Goal: Task Accomplishment & Management: Use online tool/utility

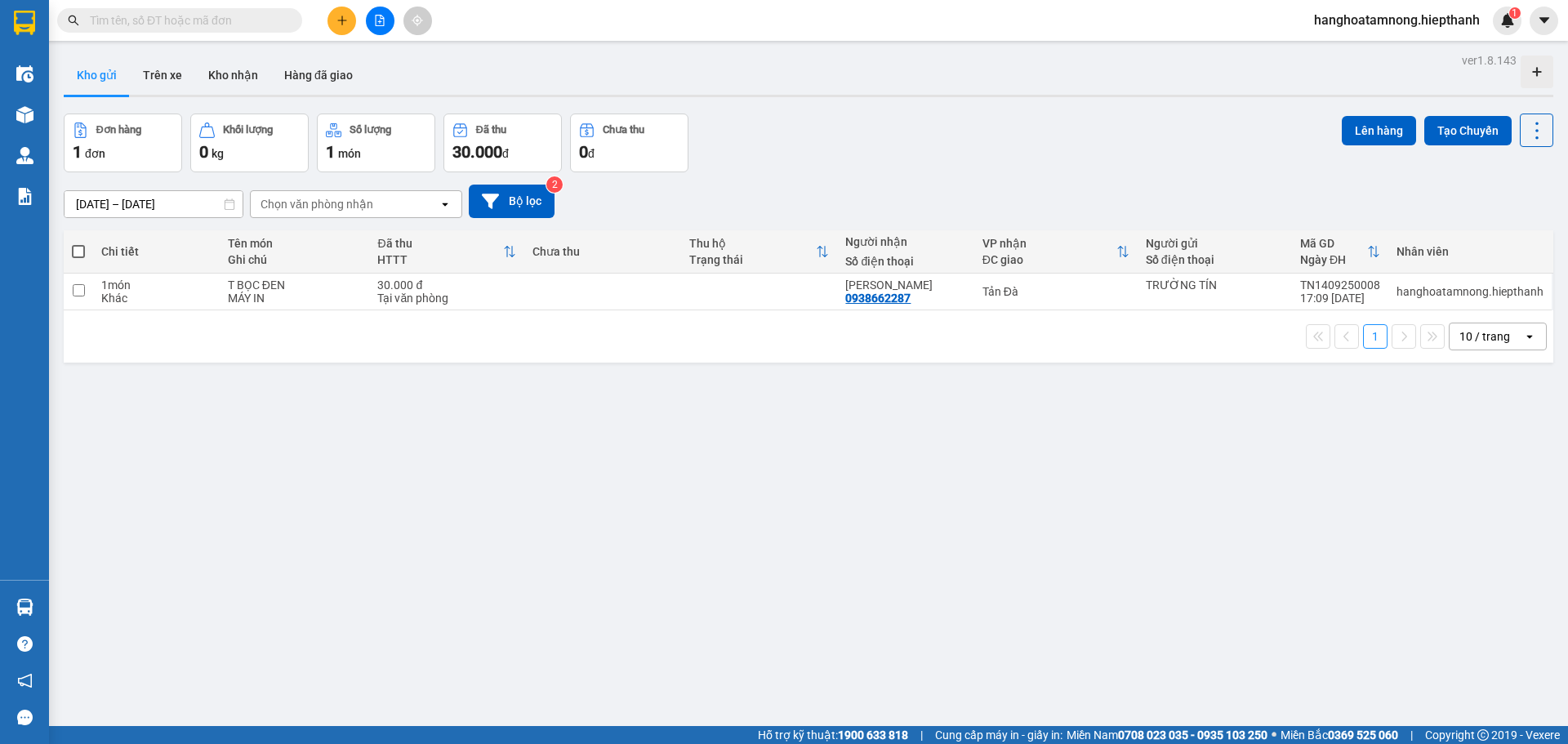
click at [233, 83] on button "Kho nhận" at bounding box center [233, 76] width 76 height 39
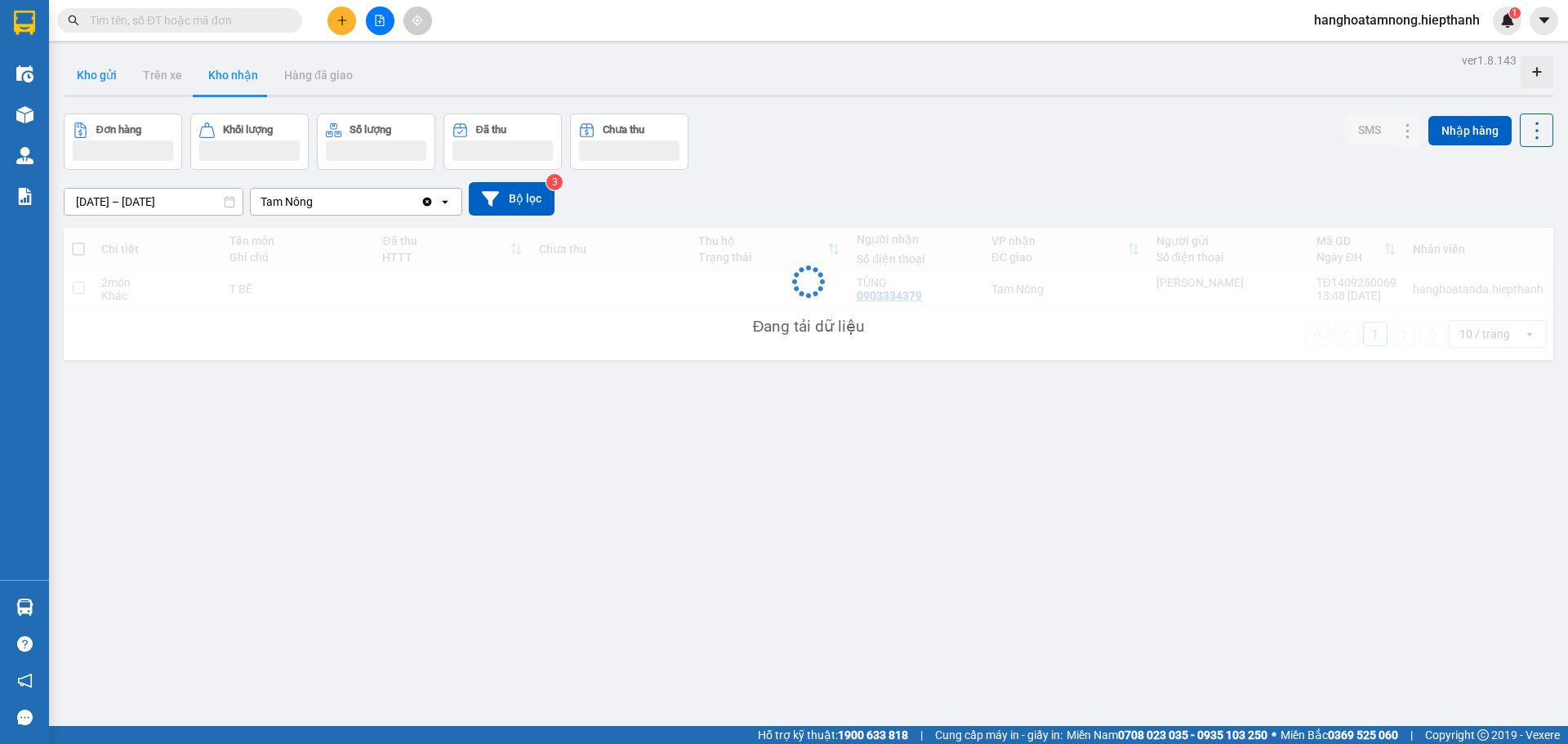
click at [113, 82] on button "Kho gửi" at bounding box center [96, 76] width 66 height 39
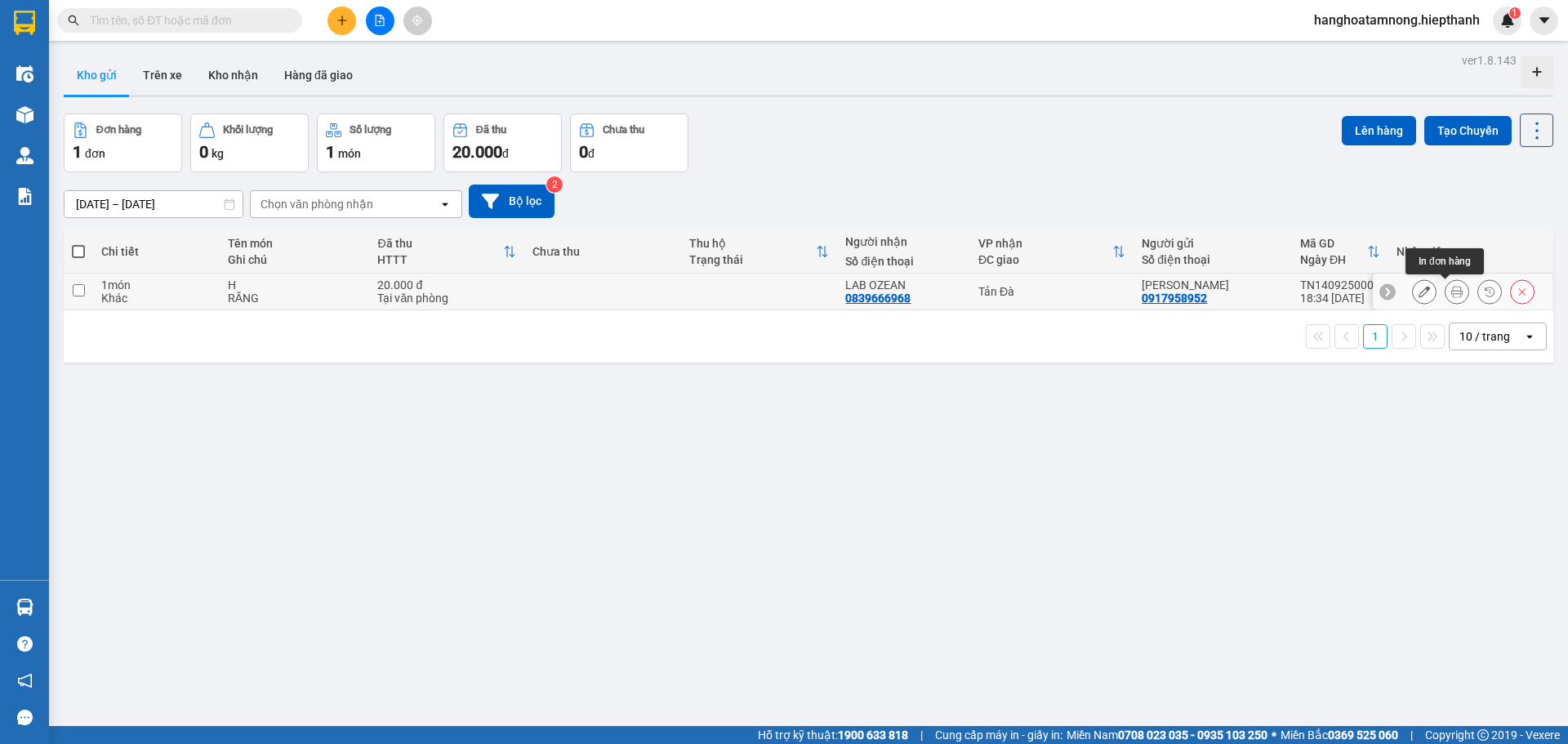
click at [1452, 289] on icon at bounding box center [1458, 292] width 12 height 12
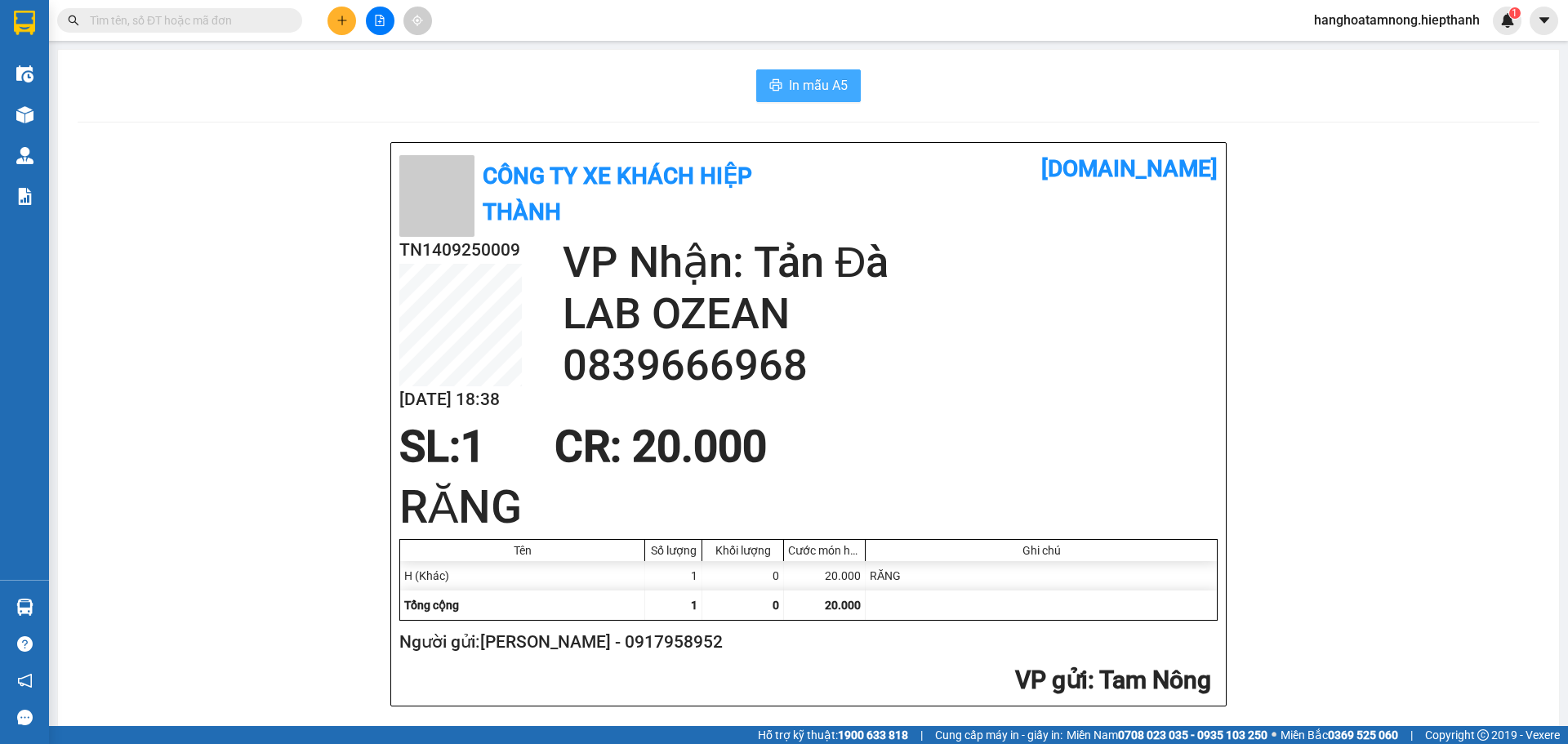
click at [812, 93] on span "In mẫu A5" at bounding box center [818, 85] width 59 height 21
